Goal: Task Accomplishment & Management: Manage account settings

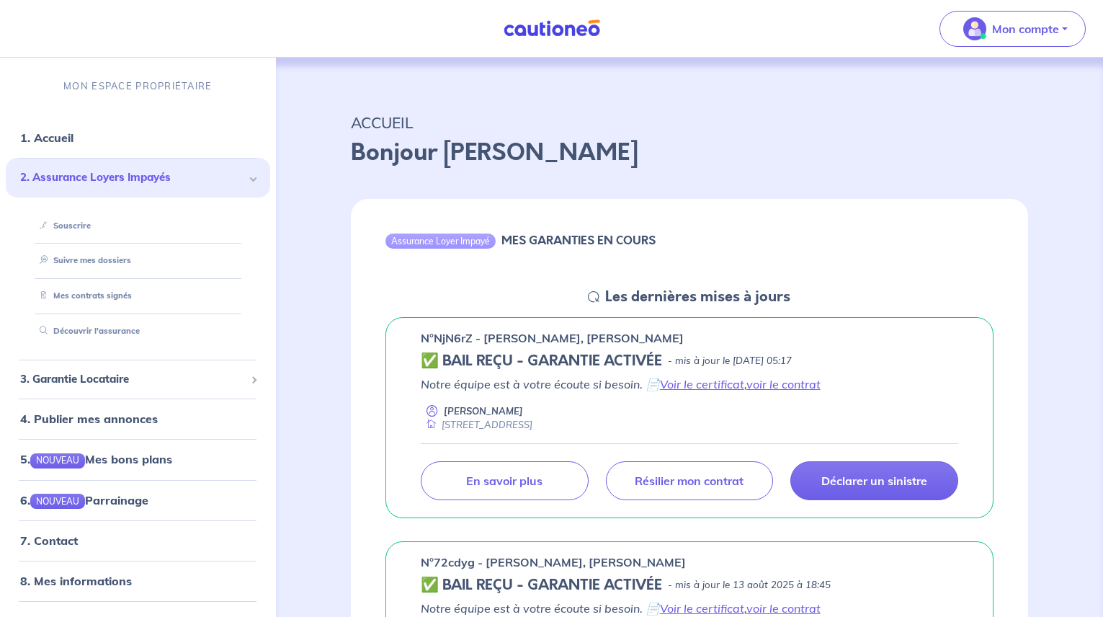
scroll to position [130, 0]
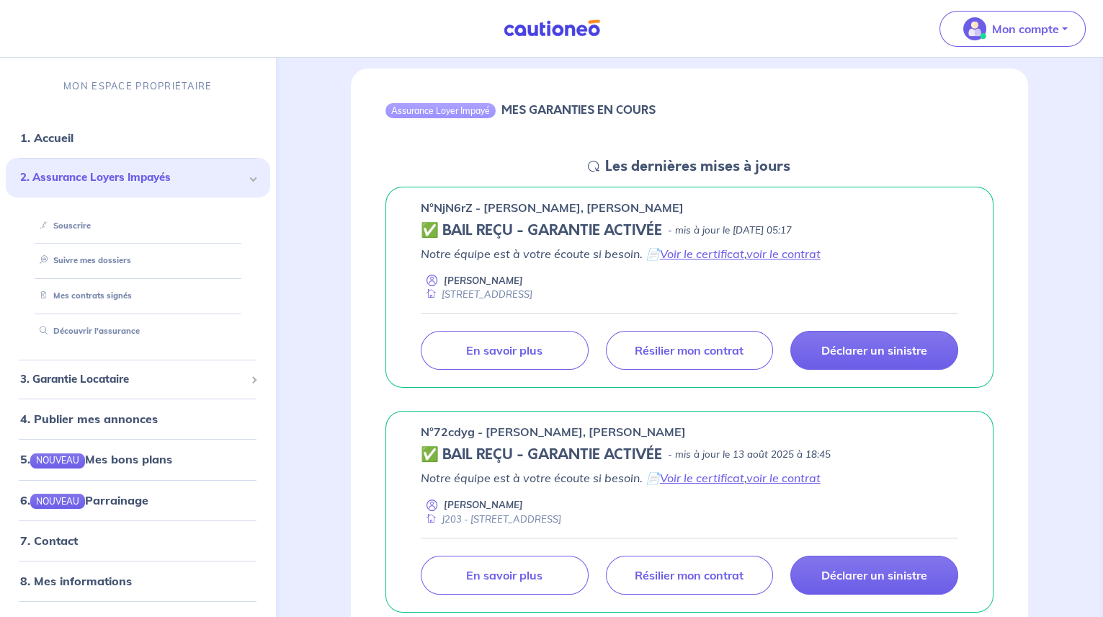
drag, startPoint x: 0, startPoint y: 0, endPoint x: 90, endPoint y: 148, distance: 172.9
click at [89, 169] on span "2. Assurance Loyers Impayés" at bounding box center [132, 177] width 225 height 17
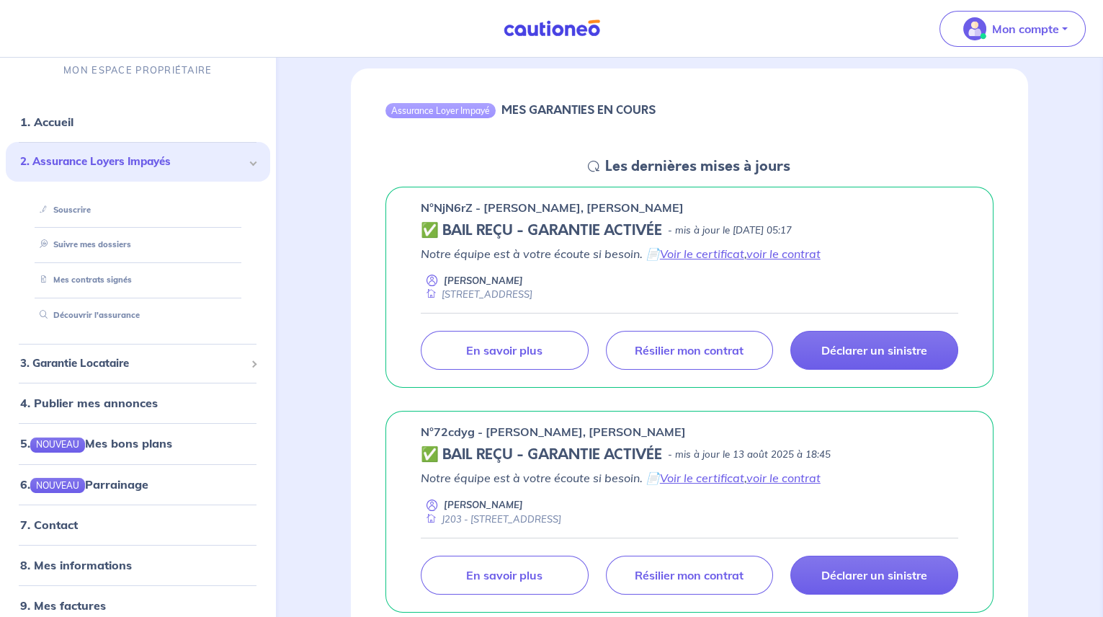
scroll to position [0, 0]
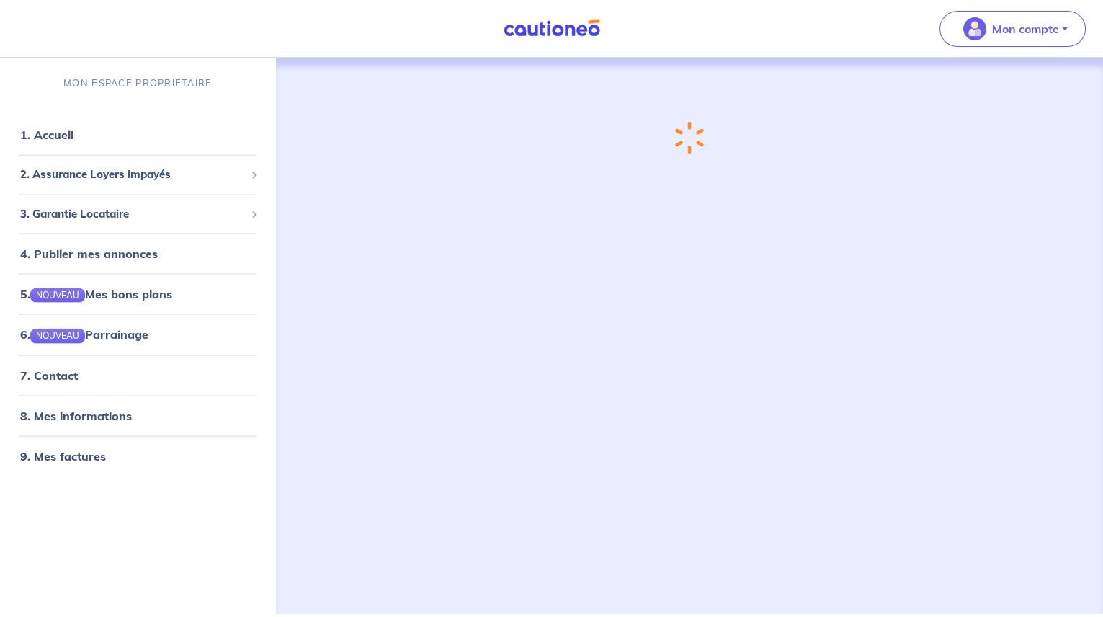
scroll to position [130, 0]
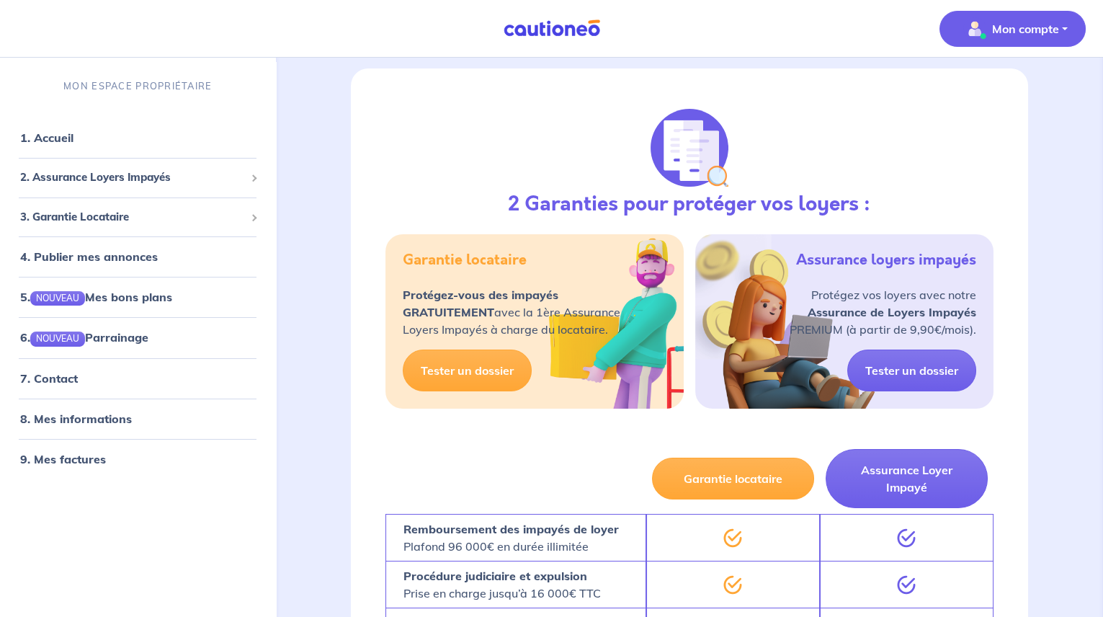
click at [994, 22] on p "Mon compte" at bounding box center [1025, 28] width 67 height 17
click at [62, 136] on link "1. Accueil" at bounding box center [46, 137] width 53 height 14
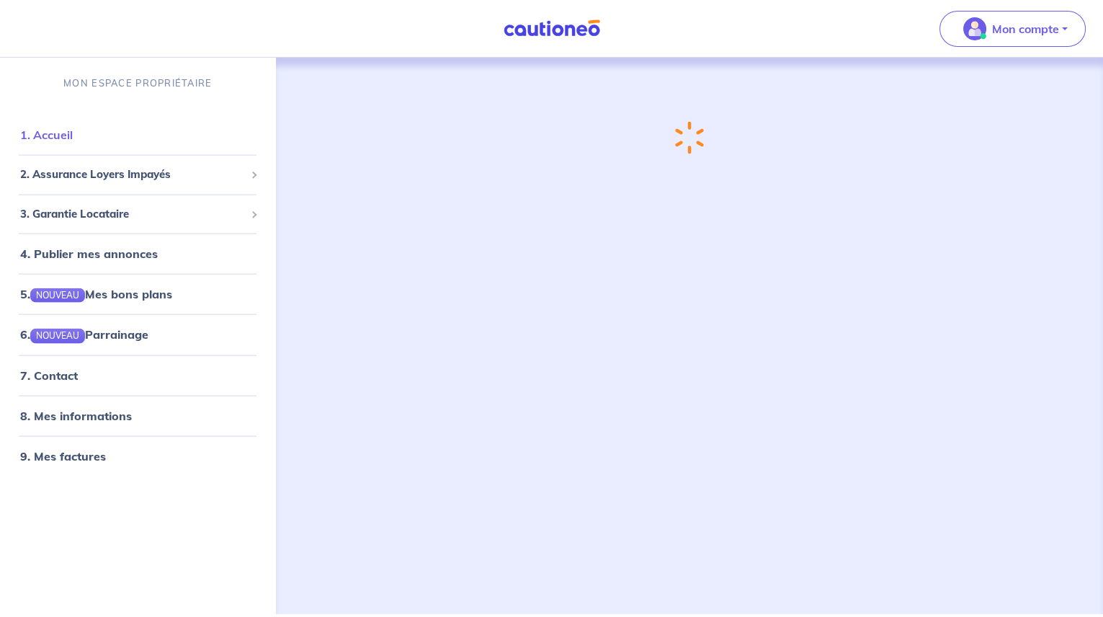
scroll to position [0, 0]
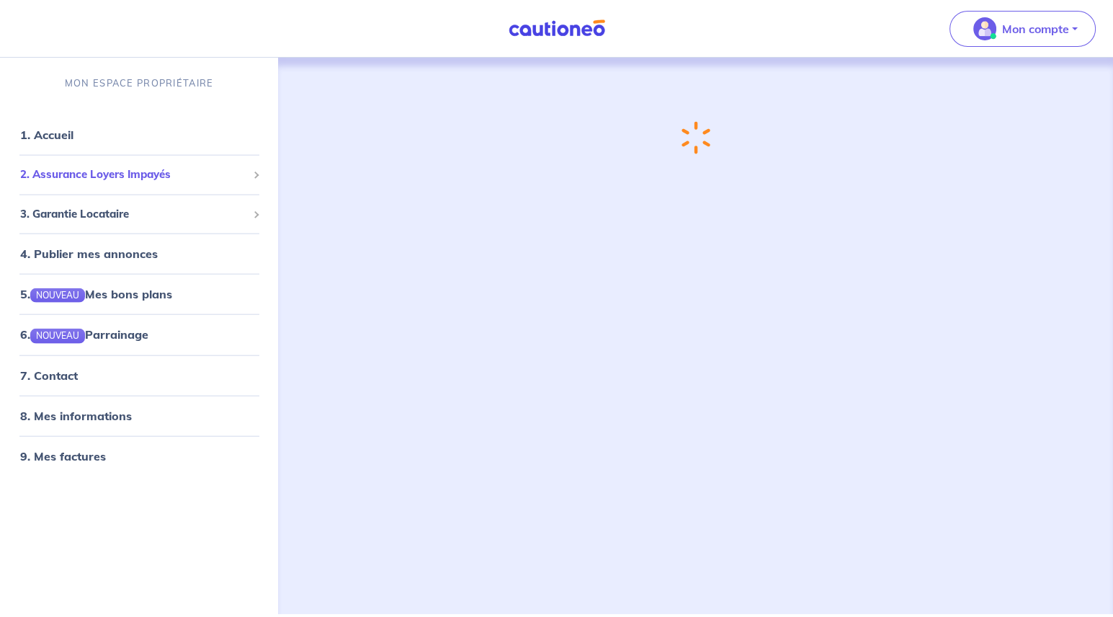
click at [86, 175] on span "2. Assurance Loyers Impayés" at bounding box center [133, 174] width 227 height 17
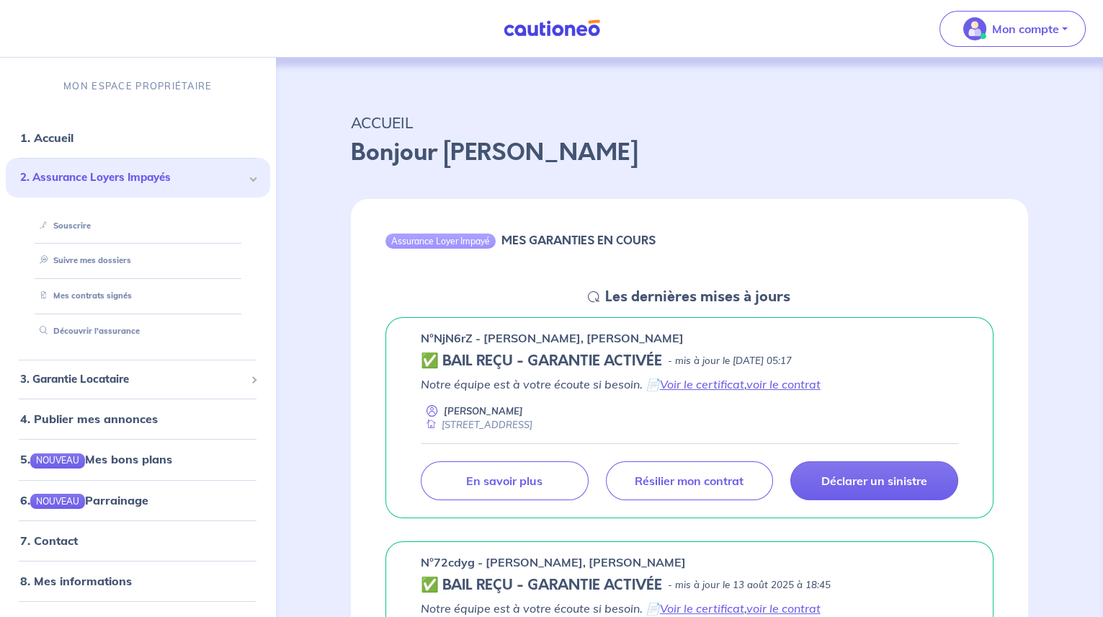
click at [555, 315] on div "n°NjN6rZ - Hugo Nury, Marie Levy ✅ BAIL REÇU - GARANTIE ACTIVÉE - mis à jour le…" at bounding box center [689, 417] width 677 height 225
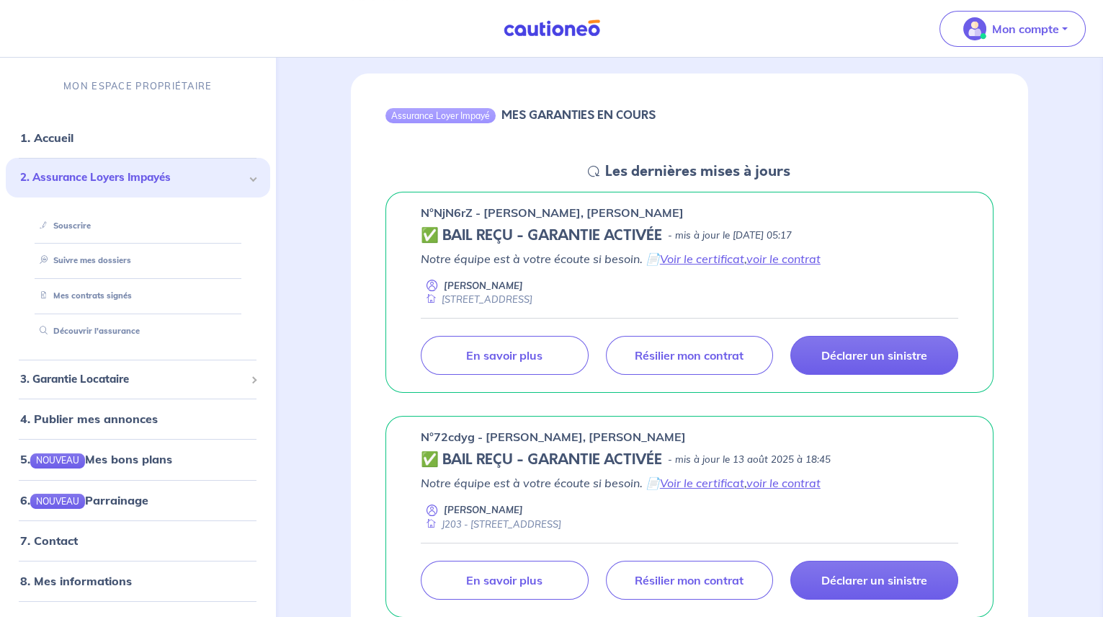
scroll to position [130, 0]
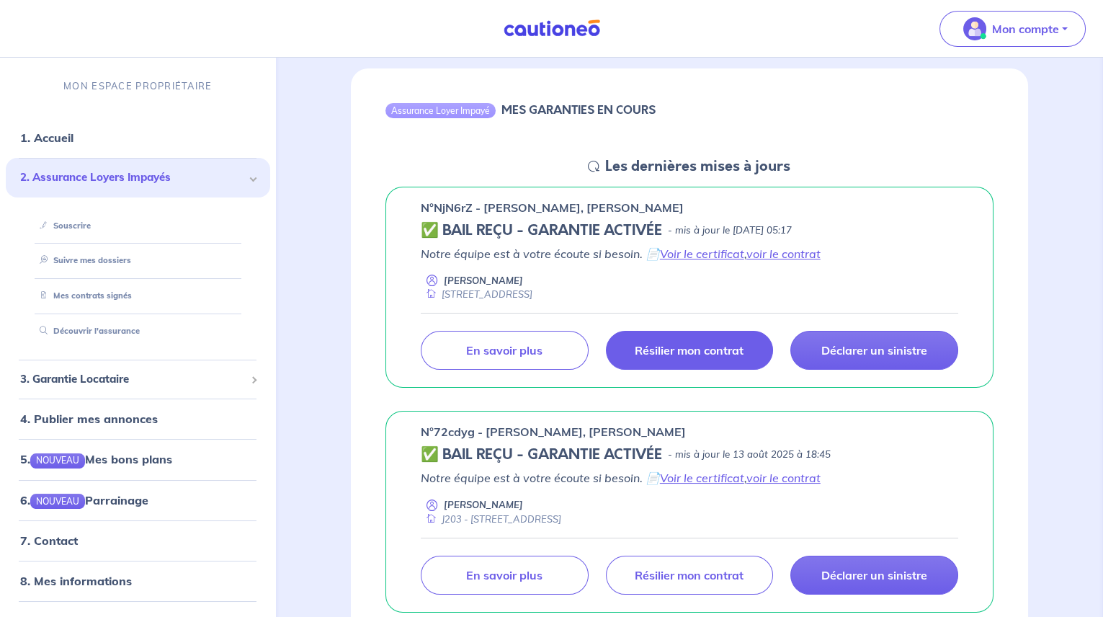
click at [715, 350] on p "Résilier mon contrat" at bounding box center [689, 350] width 109 height 14
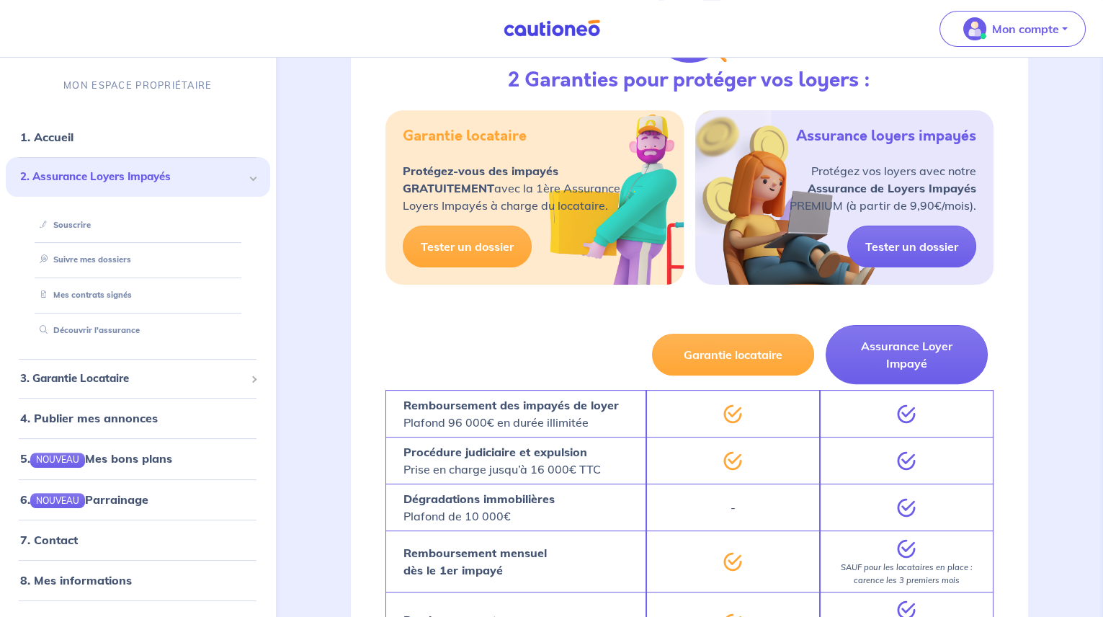
scroll to position [0, 0]
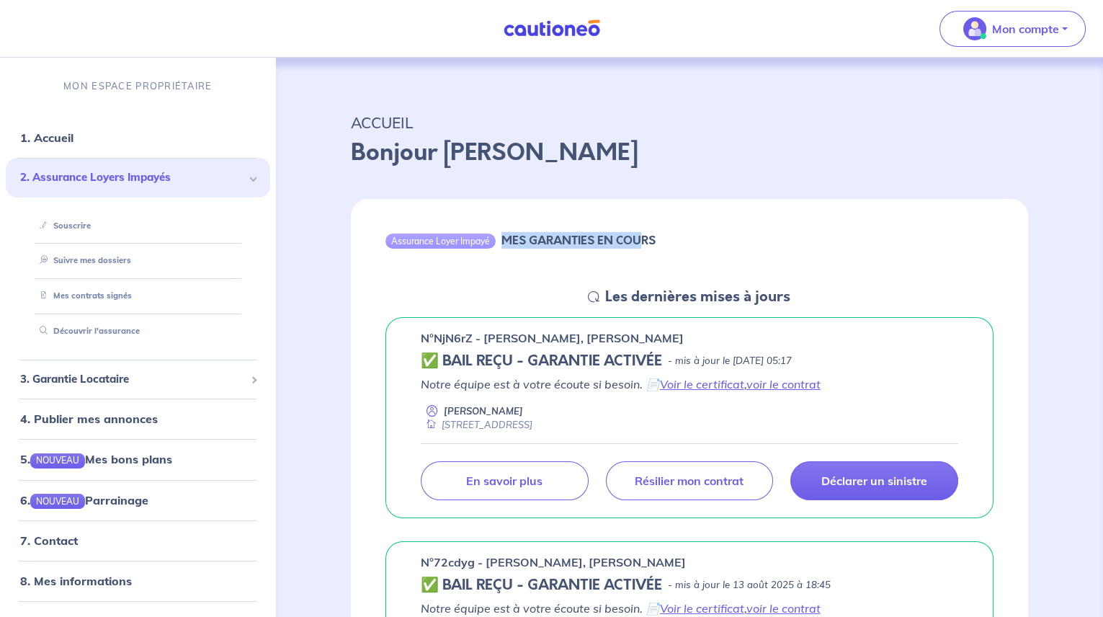
drag, startPoint x: 490, startPoint y: 274, endPoint x: 637, endPoint y: 284, distance: 147.3
click at [637, 284] on div "Assurance Loyer Impayé MES GARANTIES EN COURS" at bounding box center [689, 243] width 677 height 89
drag, startPoint x: 637, startPoint y: 284, endPoint x: 846, endPoint y: 238, distance: 214.0
click at [849, 236] on div "Assurance Loyer Impayé MES GARANTIES EN COURS" at bounding box center [689, 243] width 677 height 89
click at [594, 297] on icon at bounding box center [594, 297] width 12 height 12
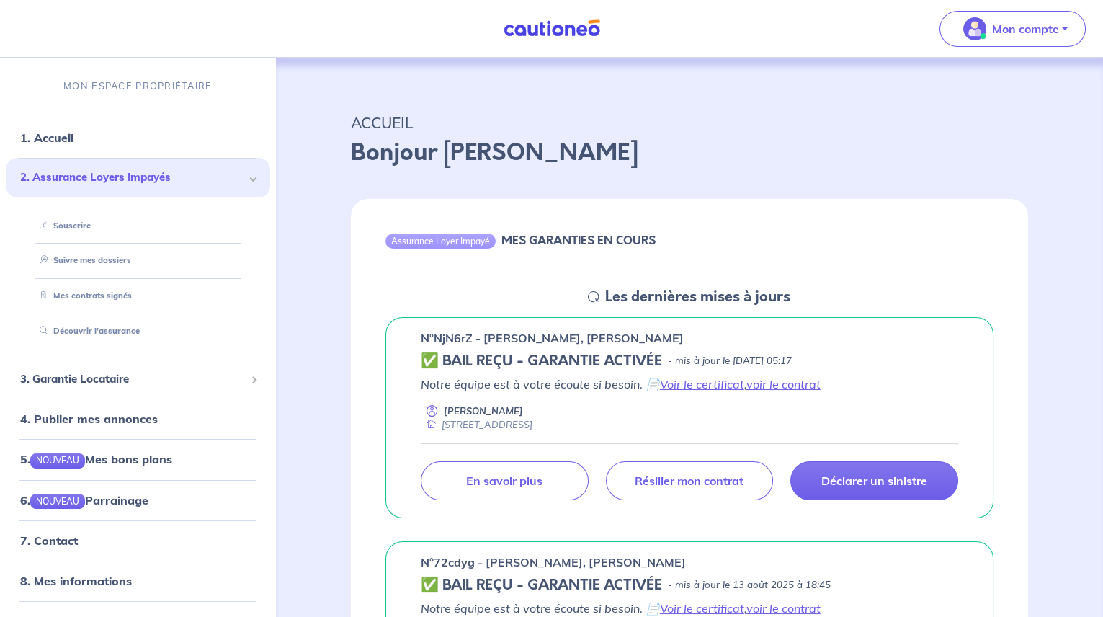
click at [663, 297] on h5 "Les dernières mises à jours" at bounding box center [697, 296] width 185 height 17
